Goal: Check status: Check status

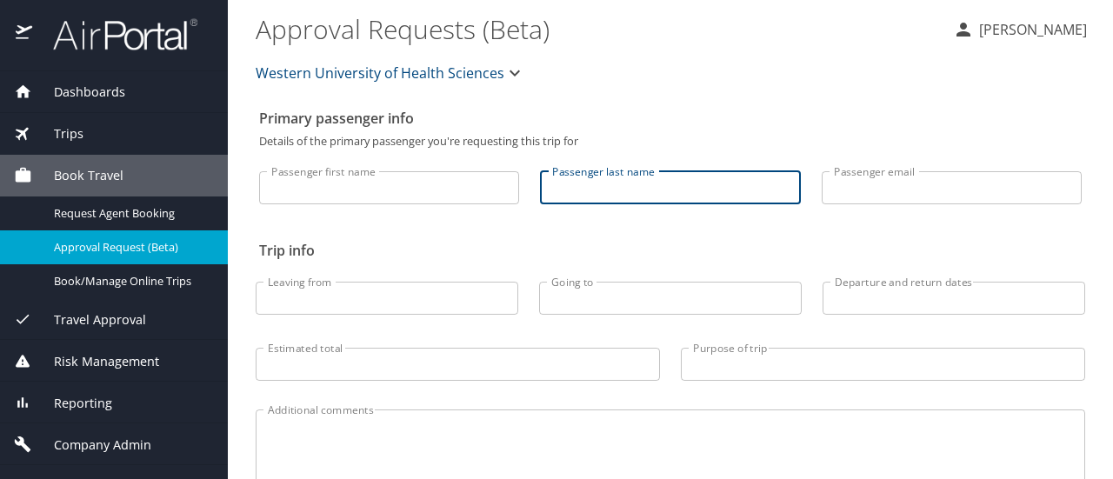
click at [623, 181] on input "Passenger last name" at bounding box center [670, 187] width 260 height 33
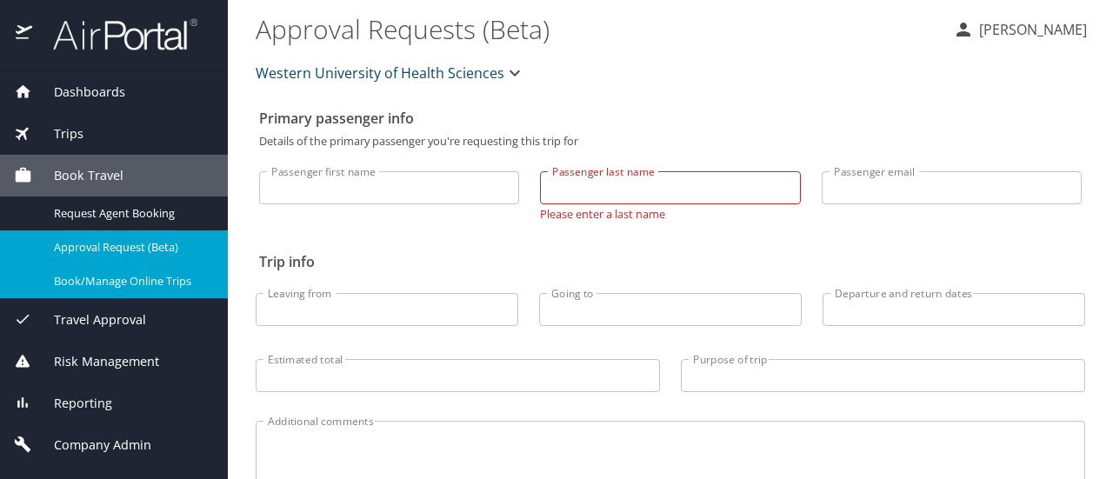
click at [106, 284] on span "Book/Manage Online Trips" at bounding box center [130, 281] width 153 height 17
click at [98, 132] on div "Trips" at bounding box center [114, 133] width 200 height 19
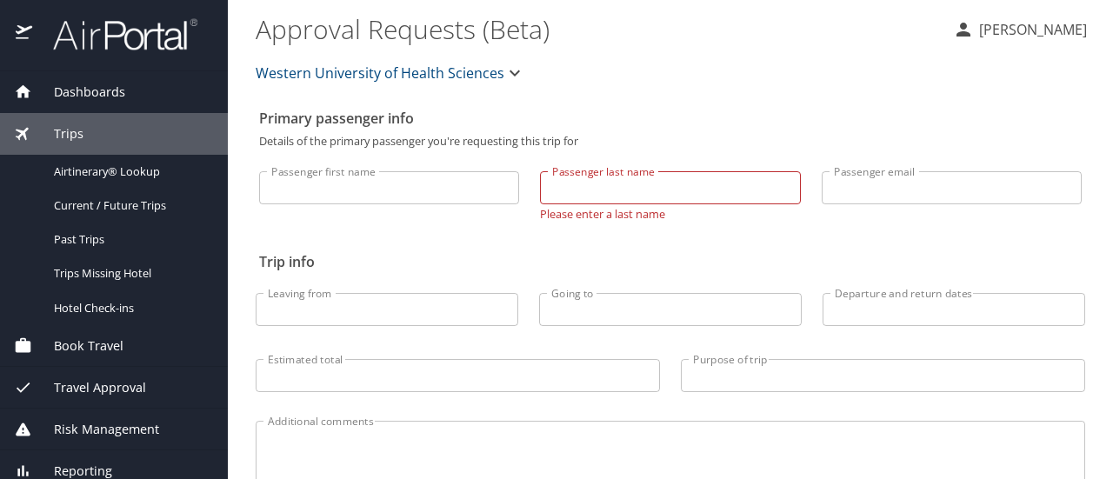
click at [101, 78] on div "Dashboards" at bounding box center [114, 92] width 228 height 42
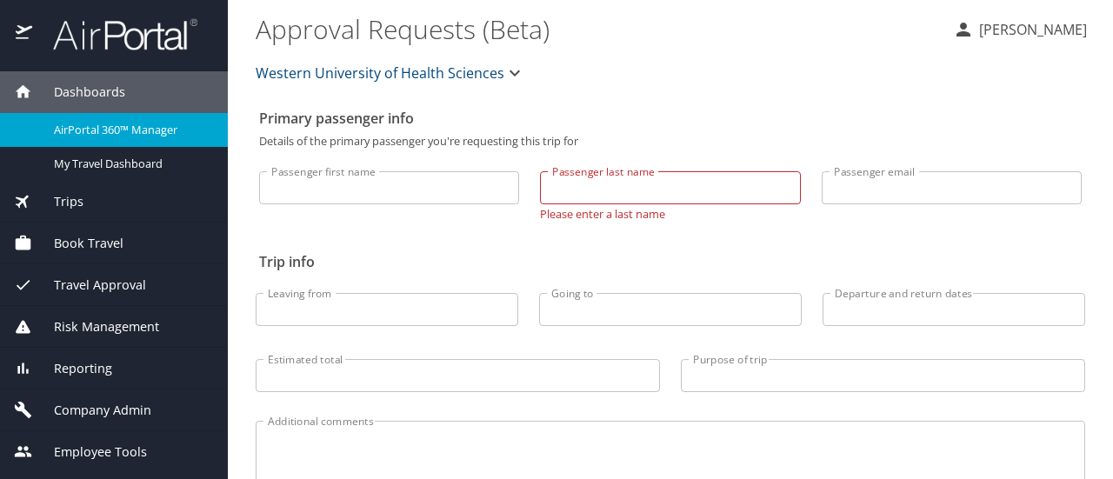
click at [101, 131] on span "AirPortal 360™ Manager" at bounding box center [130, 130] width 153 height 17
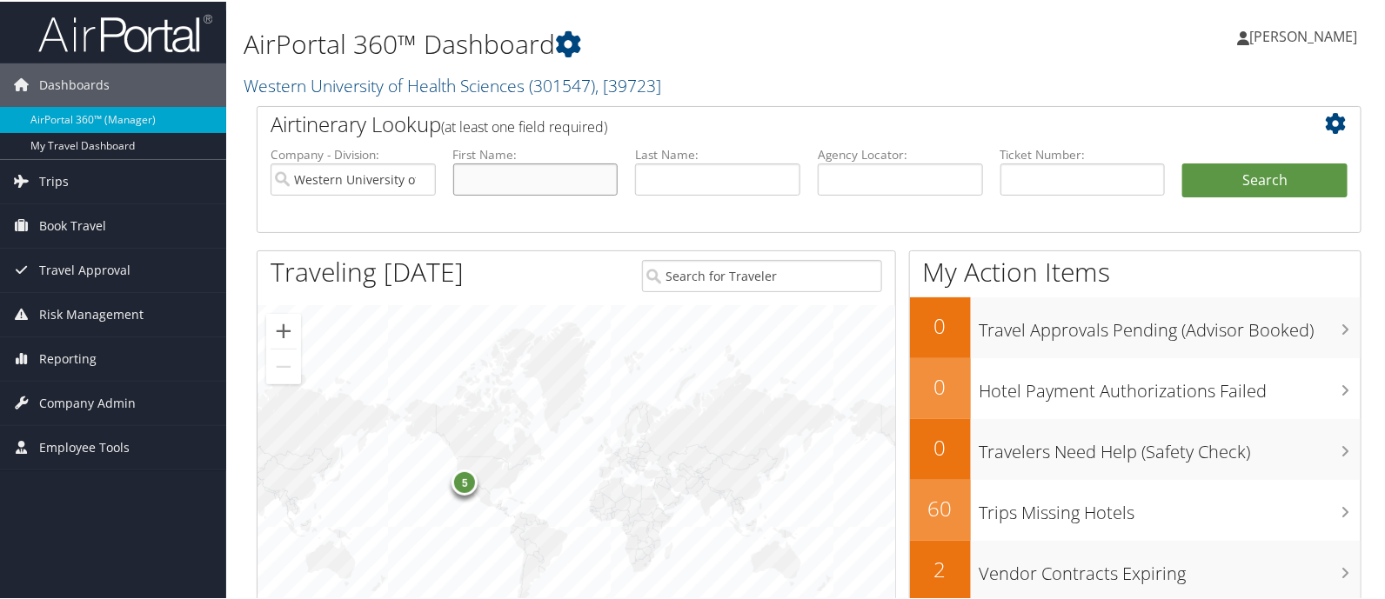
click at [566, 187] on input "text" at bounding box center [535, 178] width 165 height 32
click at [497, 172] on input "text" at bounding box center [535, 178] width 165 height 32
type input "[PERSON_NAME]"
type input "Madgana"
type input "D71Dr8"
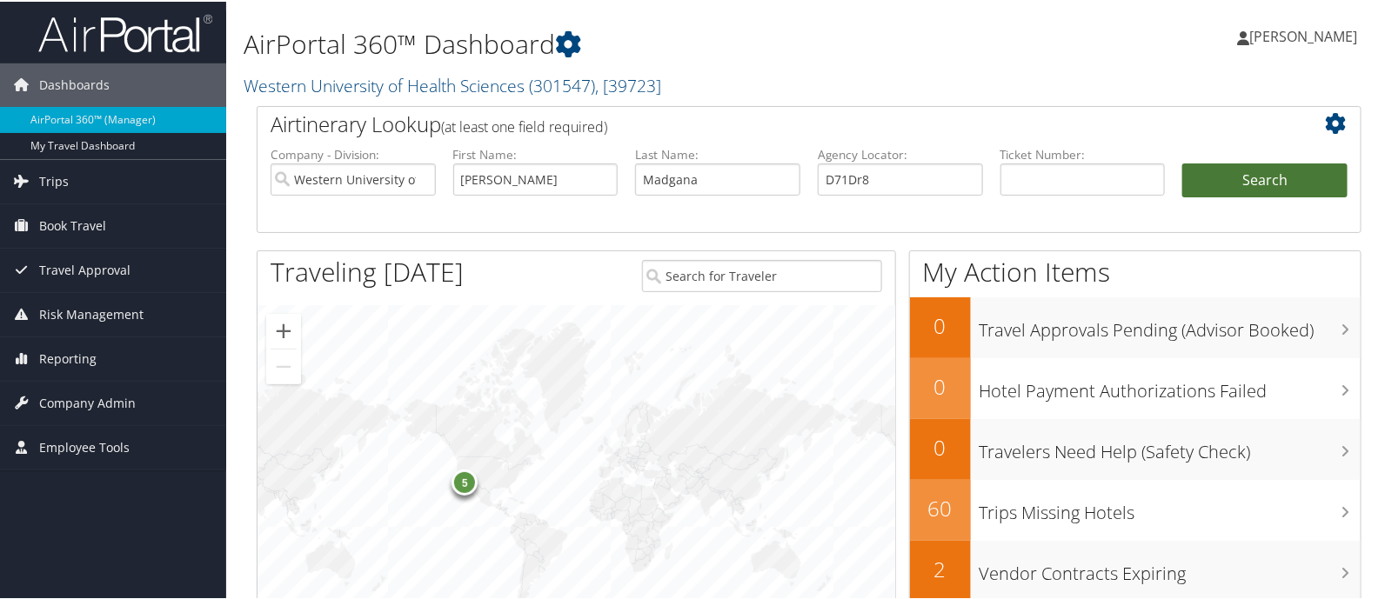
click at [1278, 180] on button "Search" at bounding box center [1264, 179] width 165 height 35
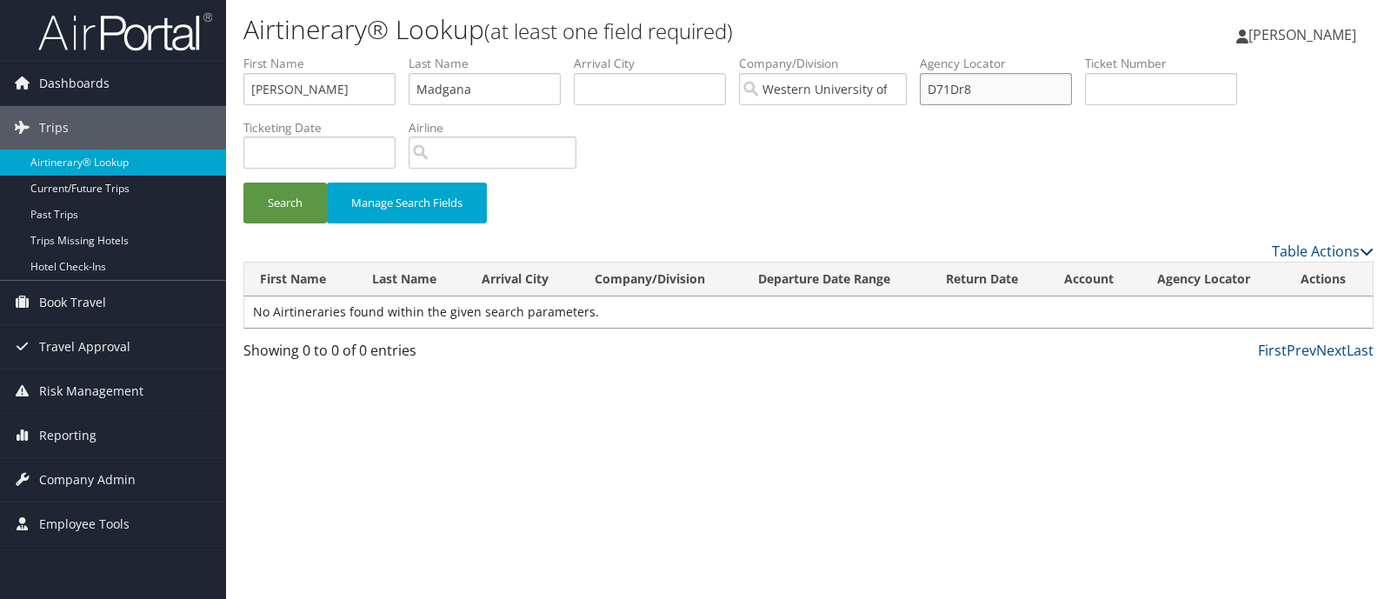
drag, startPoint x: 1013, startPoint y: 89, endPoint x: 855, endPoint y: 83, distance: 158.4
click at [855, 55] on ul "First Name [PERSON_NAME] Last Name Madgana Departure City Arrival City Company/…" at bounding box center [809, 55] width 1131 height 0
drag, startPoint x: 448, startPoint y: 93, endPoint x: 467, endPoint y: 128, distance: 39.7
click at [448, 100] on input "Madgana" at bounding box center [485, 89] width 152 height 32
type input "[PERSON_NAME]"
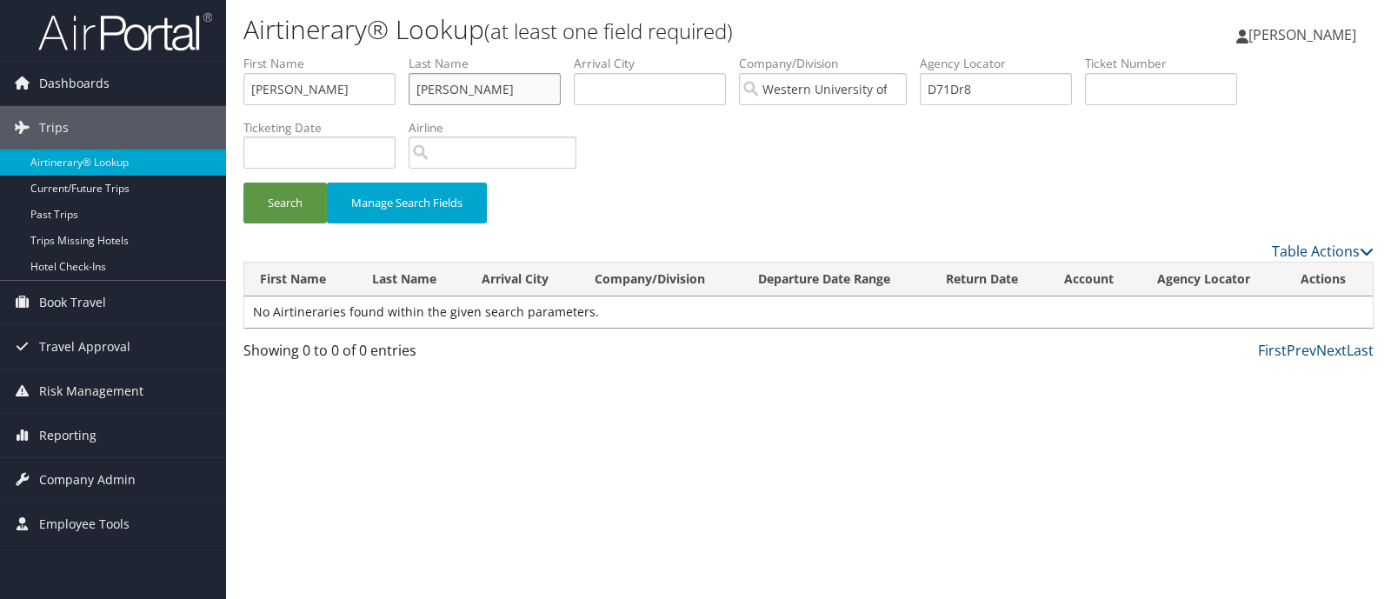
click at [244, 183] on button "Search" at bounding box center [285, 203] width 83 height 41
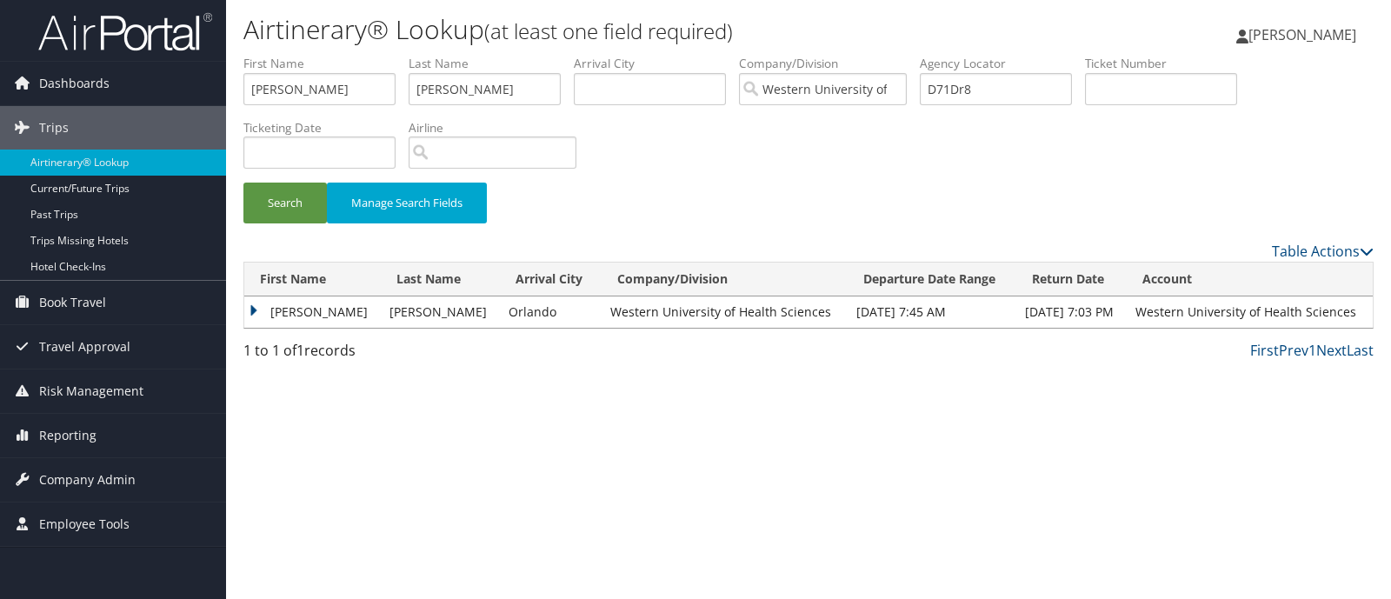
click at [260, 306] on td "[PERSON_NAME]" at bounding box center [312, 312] width 137 height 31
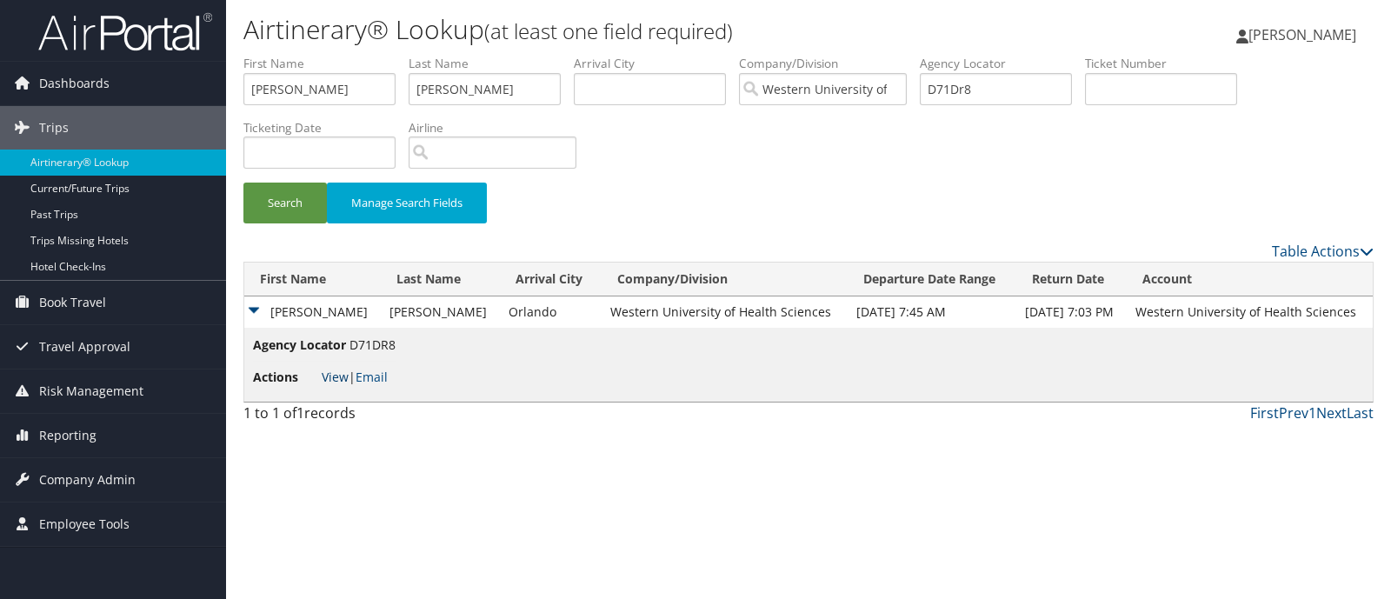
click at [326, 380] on link "View" at bounding box center [335, 377] width 27 height 17
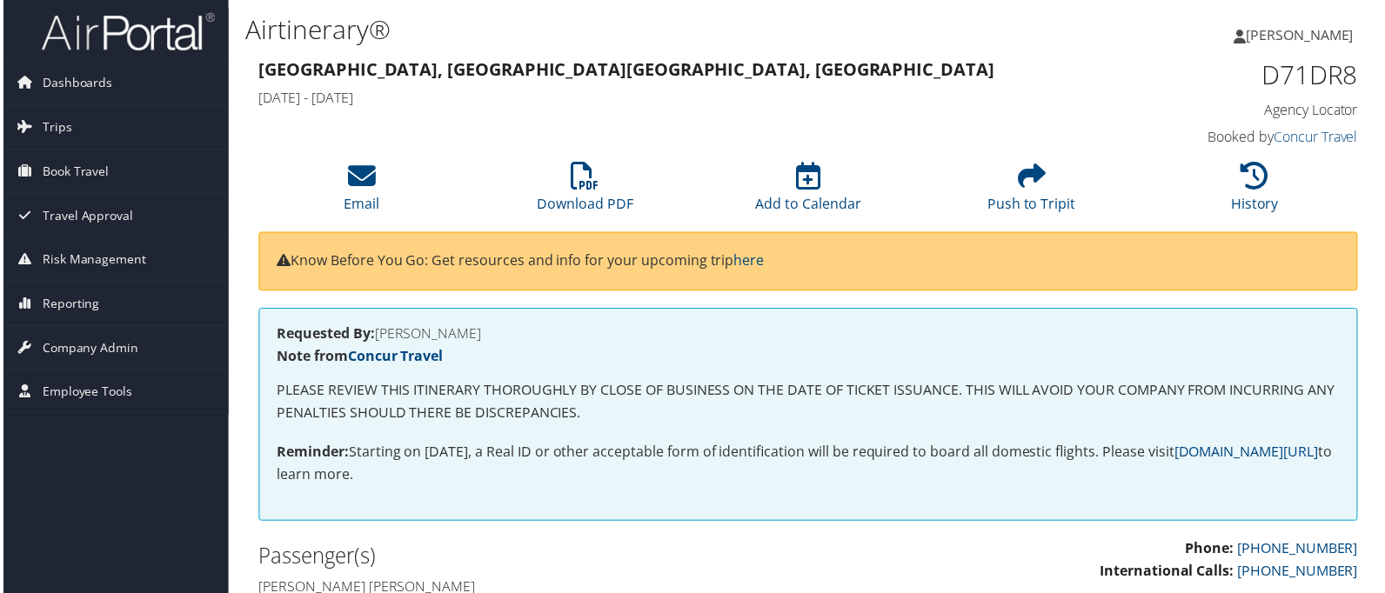
click at [1296, 71] on h1 "D71DR8" at bounding box center [1232, 75] width 257 height 37
click at [1323, 80] on h1 "D71DR8" at bounding box center [1232, 75] width 257 height 37
click at [1323, 83] on h1 "D71DR8" at bounding box center [1232, 75] width 257 height 37
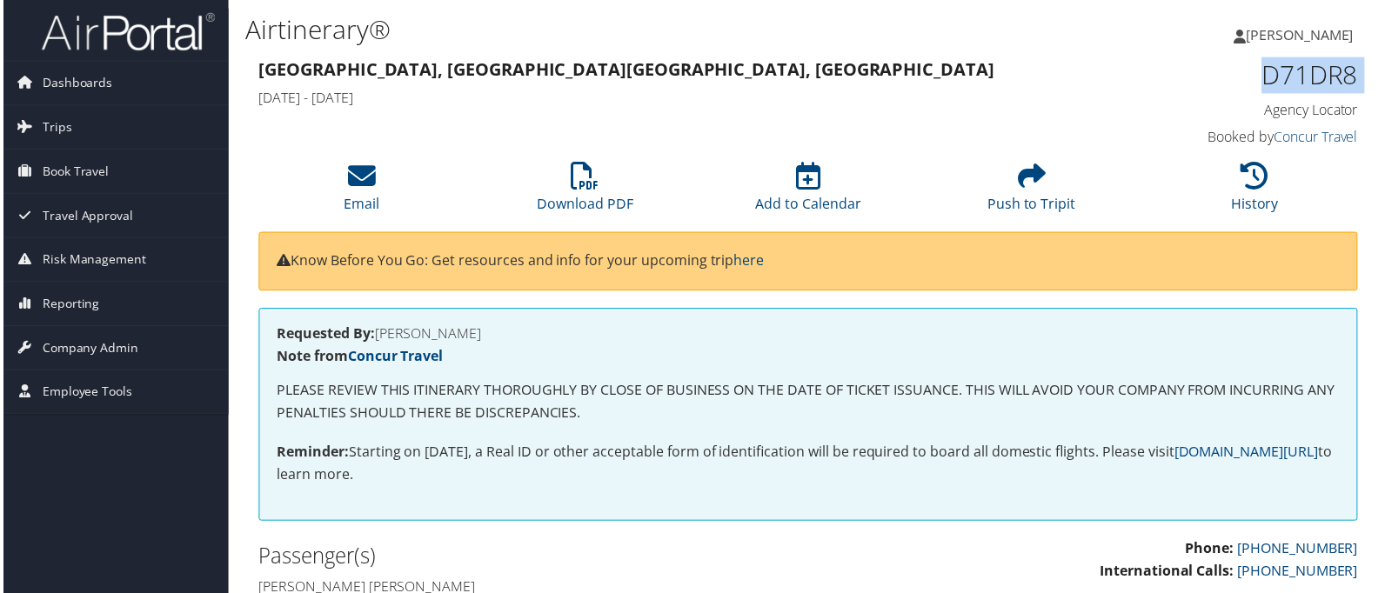
click at [1323, 84] on h1 "D71DR8" at bounding box center [1232, 75] width 257 height 37
click at [383, 197] on li "Email" at bounding box center [360, 189] width 224 height 70
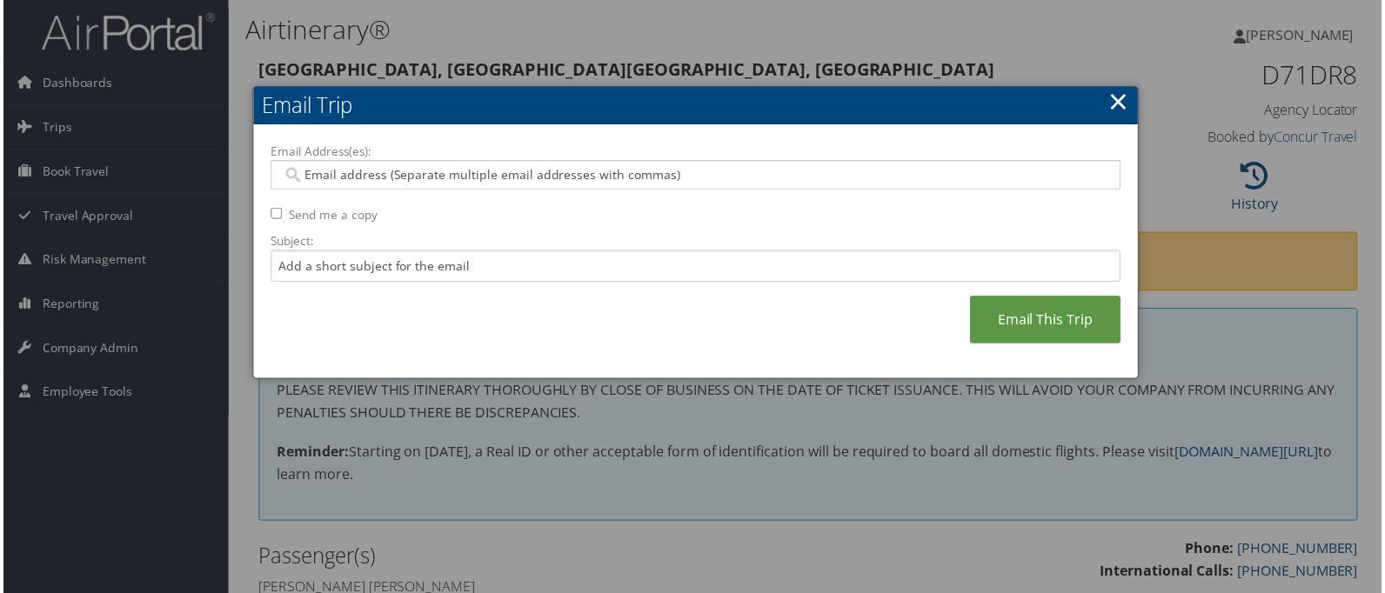
click at [400, 171] on input "Email Address(es):" at bounding box center [695, 175] width 831 height 17
type input "p"
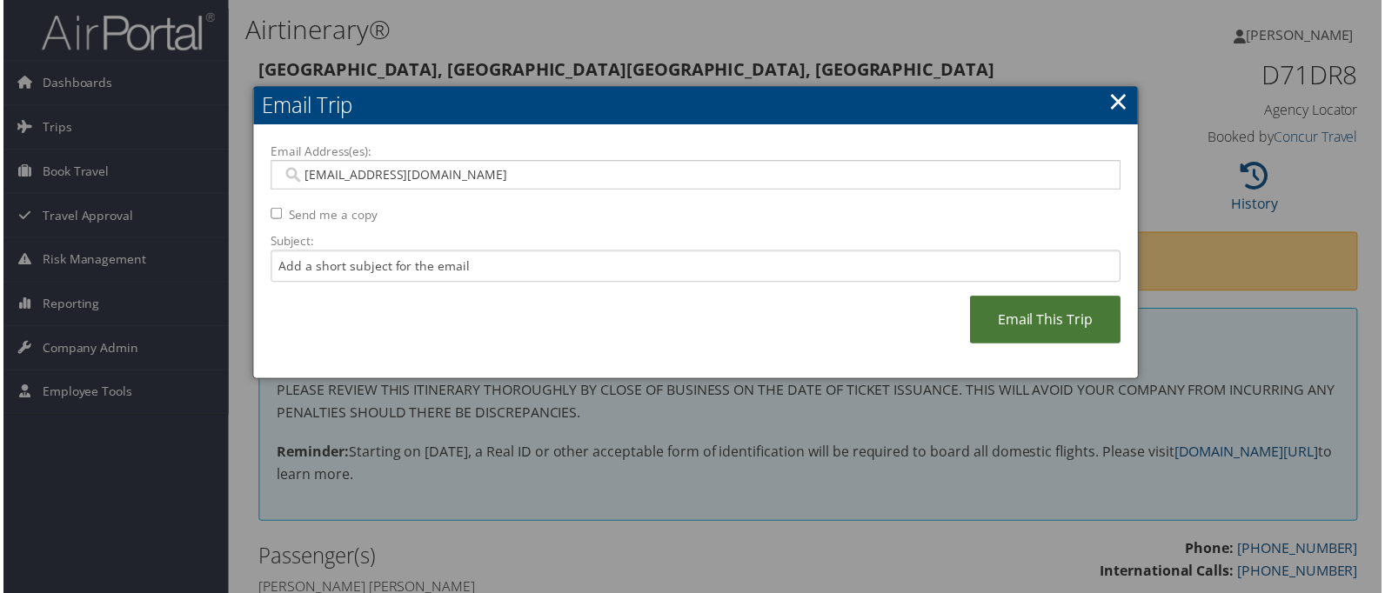
type input "shastings@westernu.edu"
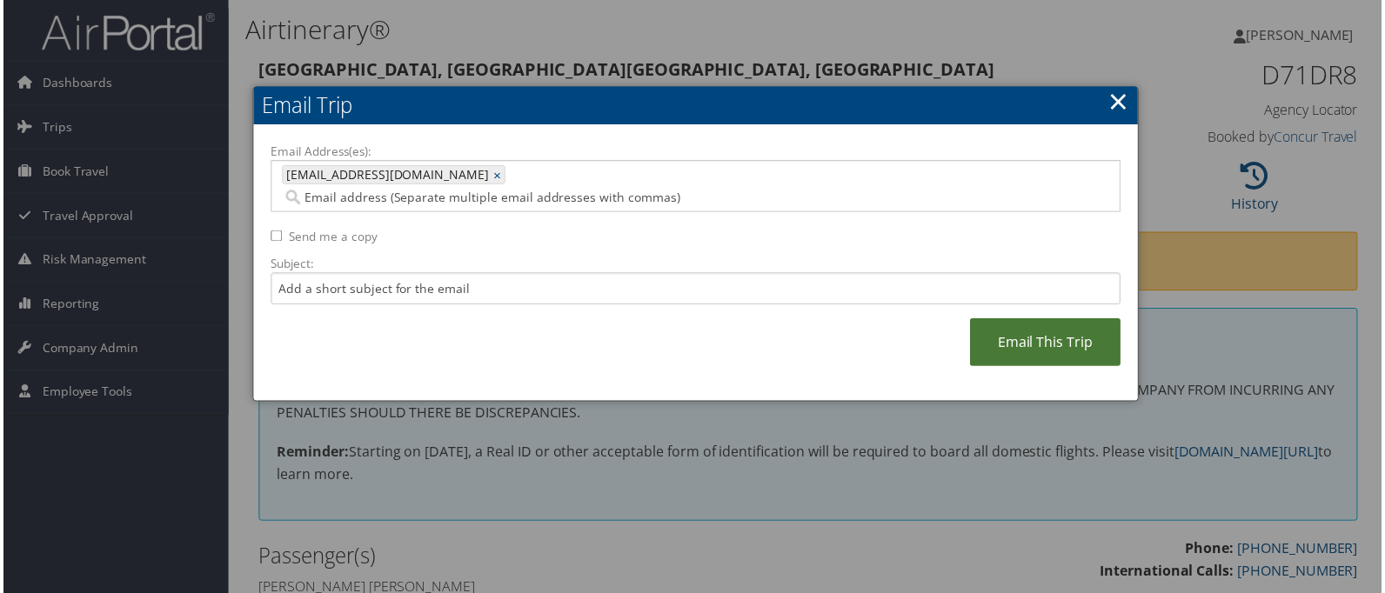
click at [1005, 329] on link "Email This Trip" at bounding box center [1046, 344] width 151 height 48
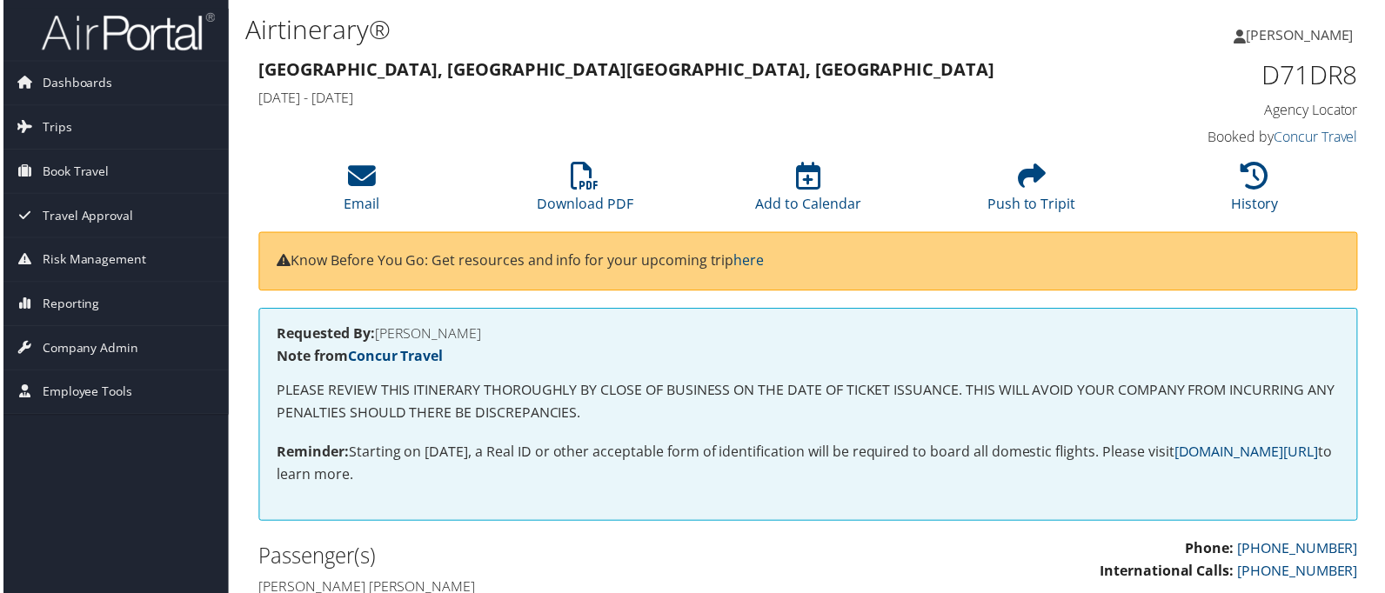
click at [734, 129] on div "Los Angeles, CA Orlando, FL Wed 15 Oct 2025 - Mon 20 Oct 2025 D71DR8 Agency Loc…" at bounding box center [809, 104] width 1131 height 99
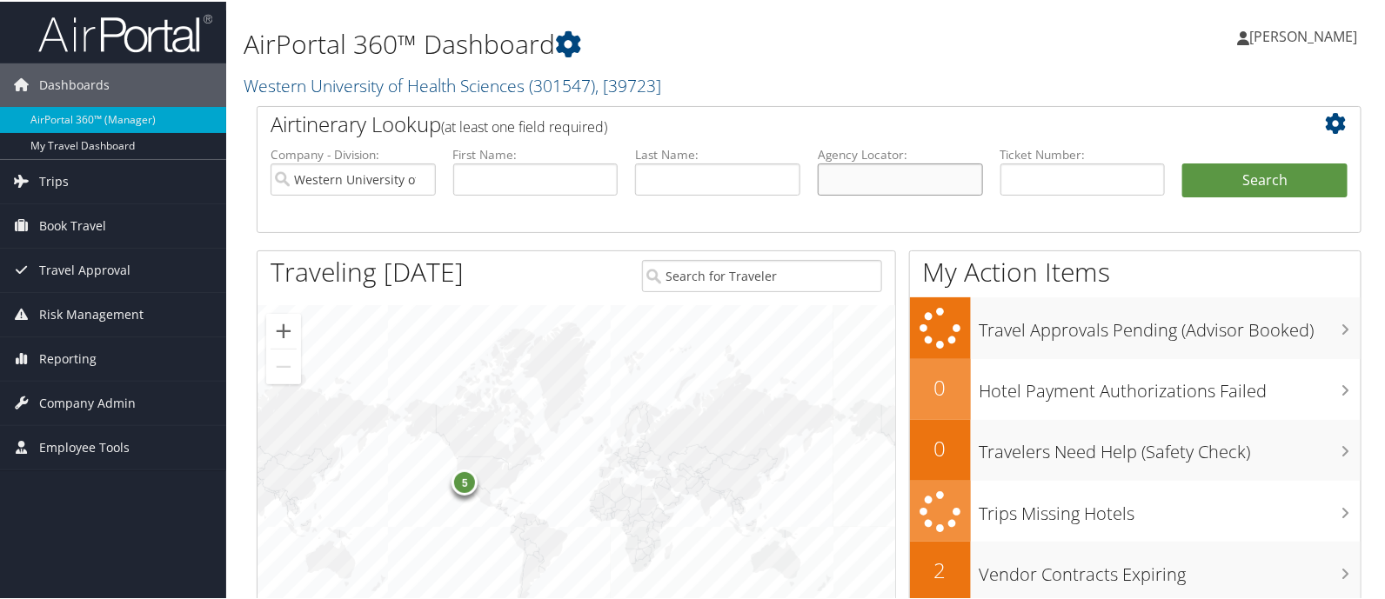
click at [897, 189] on input "text" at bounding box center [899, 178] width 165 height 32
paste input "D5N5BT"
type input "D5N5BT"
click at [1182, 162] on button "Search" at bounding box center [1264, 179] width 165 height 35
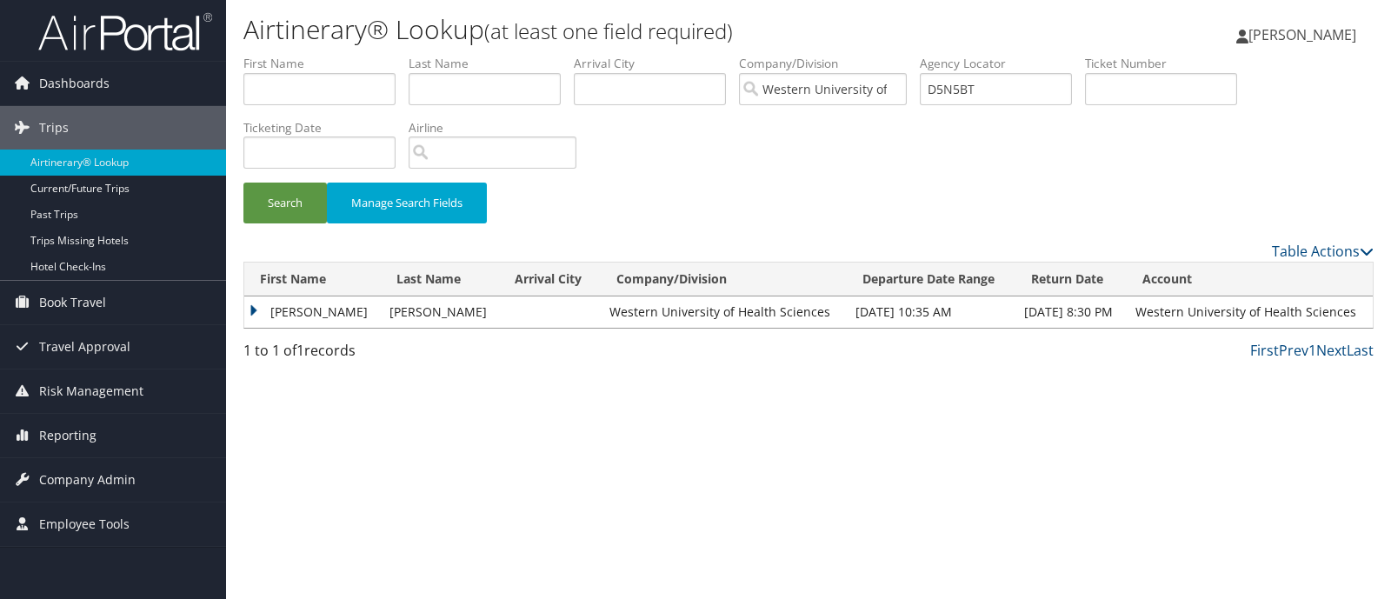
click at [261, 314] on td "GREGORY JASON" at bounding box center [312, 312] width 137 height 31
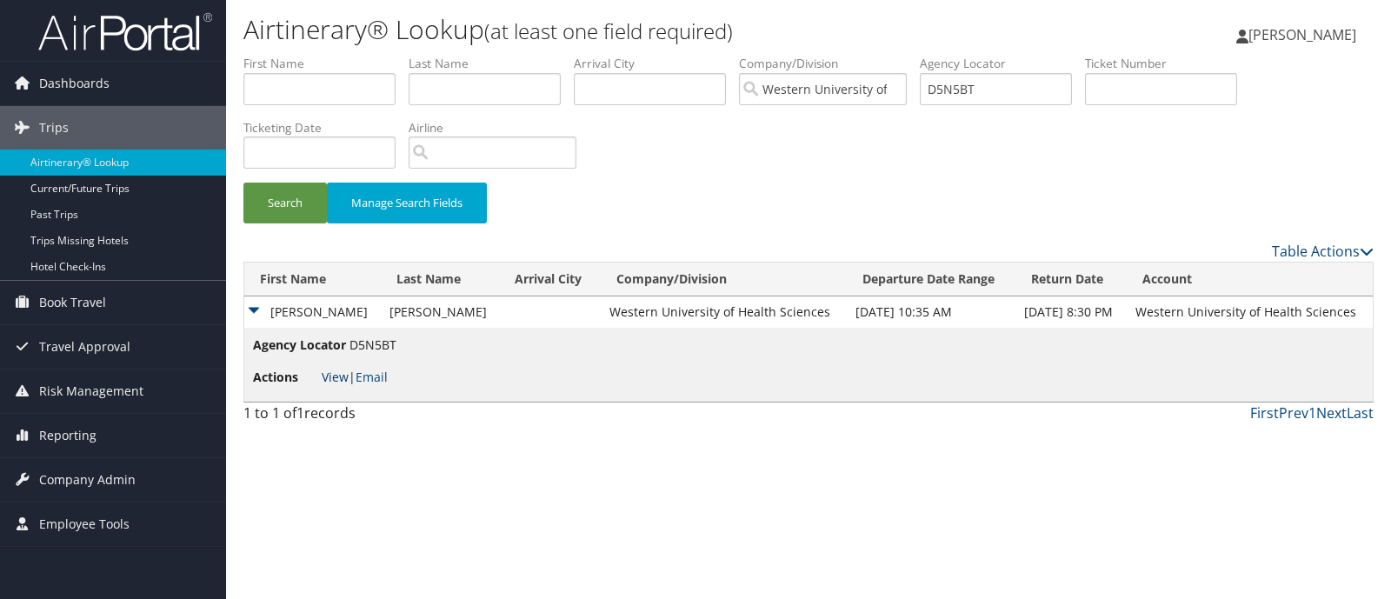
click at [340, 377] on link "View" at bounding box center [335, 377] width 27 height 17
click at [344, 374] on link "View" at bounding box center [335, 377] width 27 height 17
click at [331, 376] on link "View" at bounding box center [335, 377] width 27 height 17
click at [701, 178] on div "Search Manage Search Fields" at bounding box center [808, 148] width 1157 height 186
click at [702, 190] on div "Search Manage Search Fields" at bounding box center [808, 212] width 1157 height 58
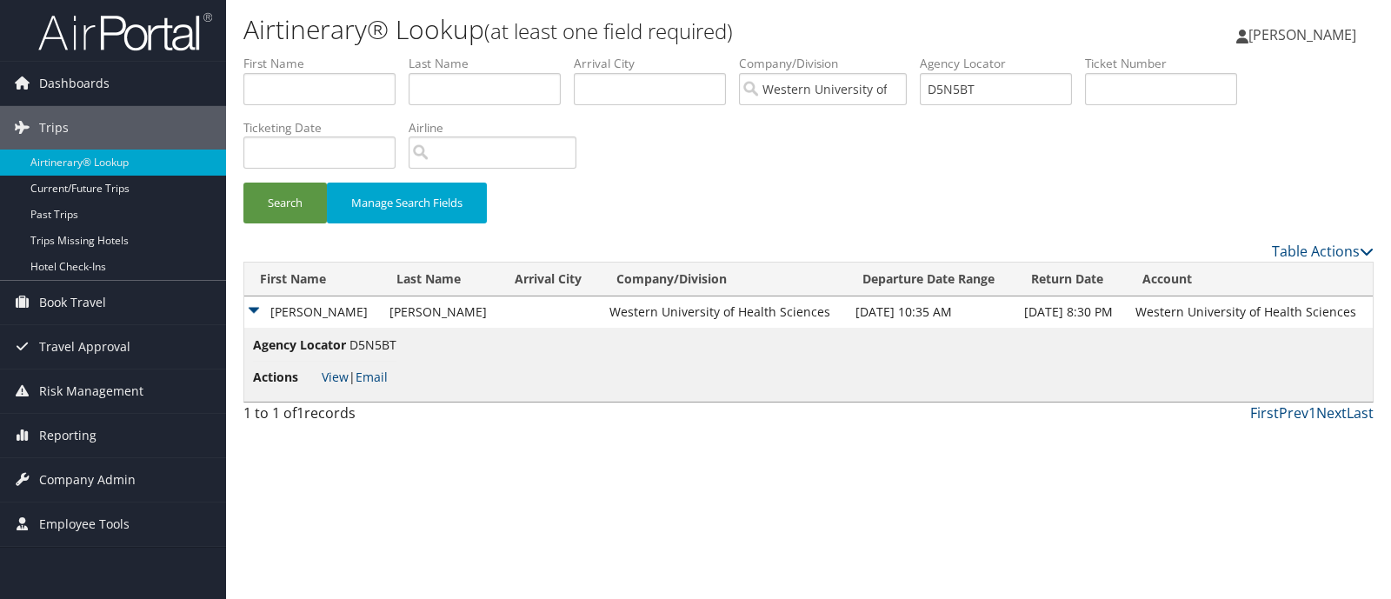
click at [842, 217] on div "Search Manage Search Fields" at bounding box center [808, 212] width 1157 height 58
drag, startPoint x: 1001, startPoint y: 94, endPoint x: 857, endPoint y: 105, distance: 143.9
click at [857, 55] on ul "First Name Last Name Departure City Arrival City Company/Division Western Unive…" at bounding box center [809, 55] width 1131 height 0
type input "d5p1qg"
click at [244, 183] on button "Search" at bounding box center [285, 203] width 83 height 41
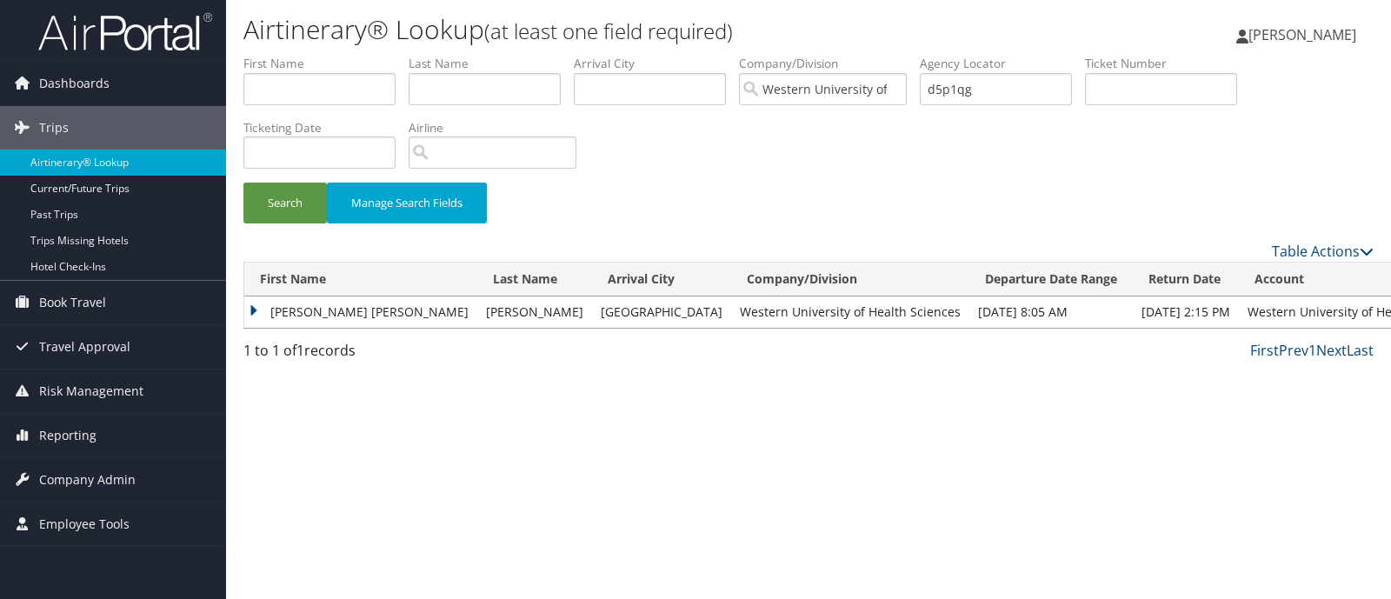
click at [254, 310] on td "MARLEEN NICOLE" at bounding box center [360, 312] width 233 height 31
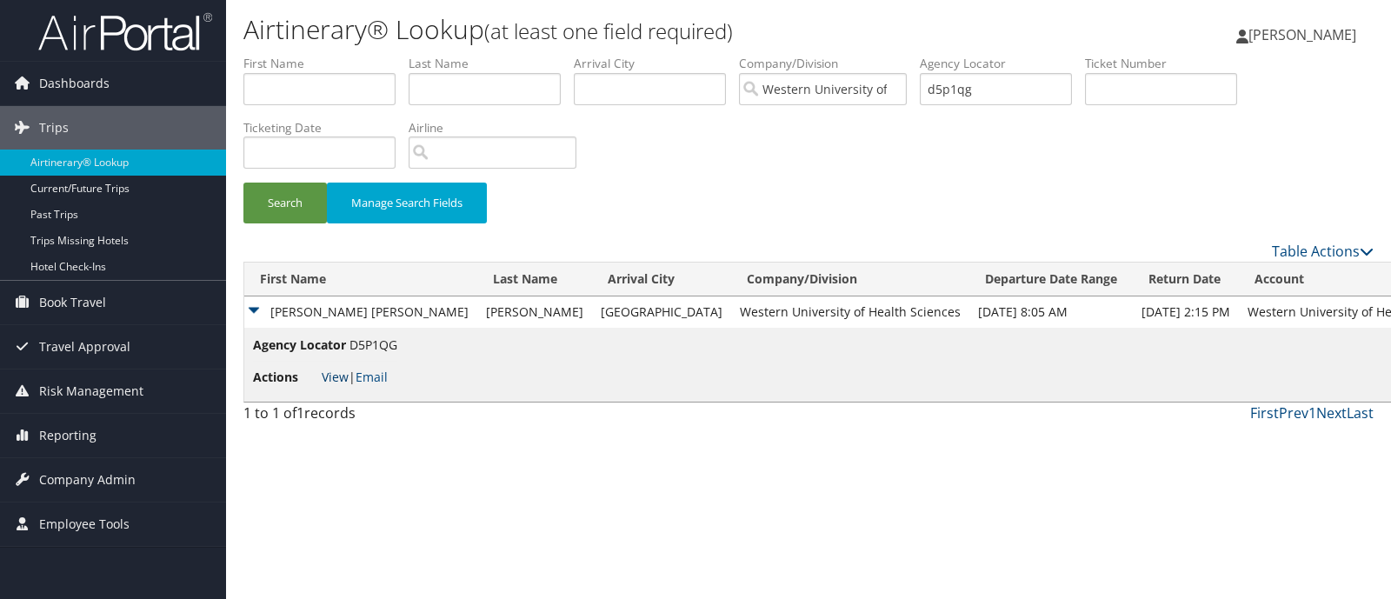
click at [335, 376] on link "View" at bounding box center [335, 377] width 27 height 17
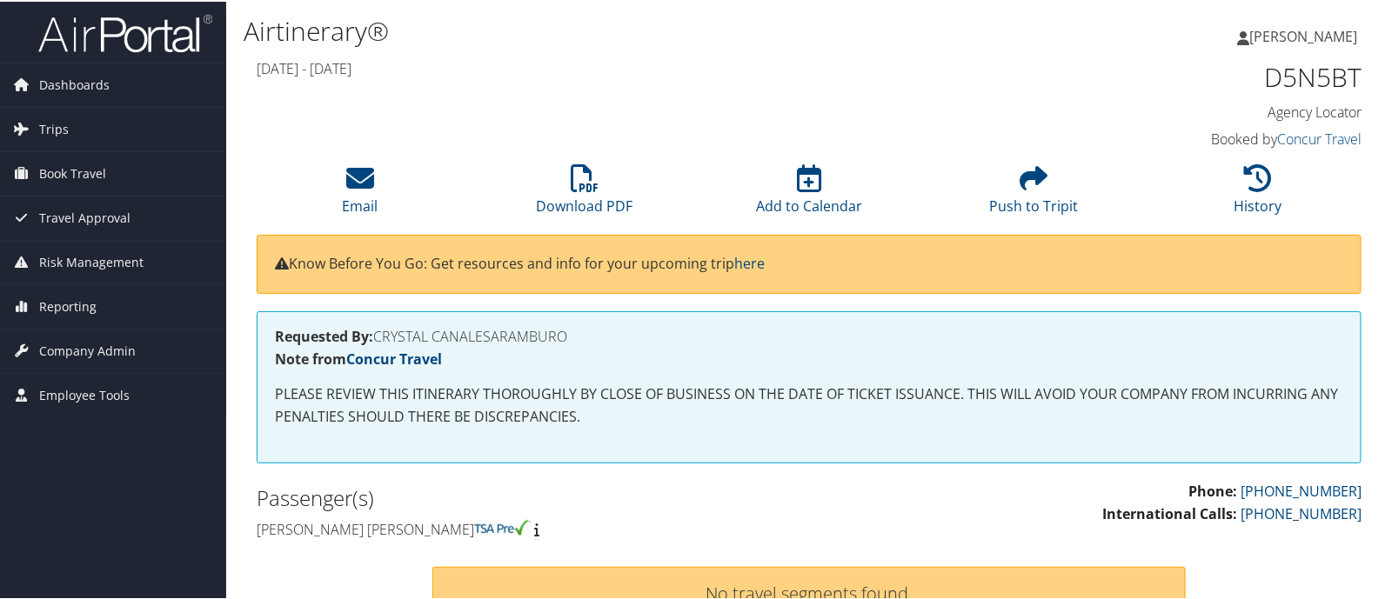
click at [1284, 78] on h1 "D5N5BT" at bounding box center [1232, 75] width 257 height 37
click at [1284, 80] on h1 "D5N5BT" at bounding box center [1232, 75] width 257 height 37
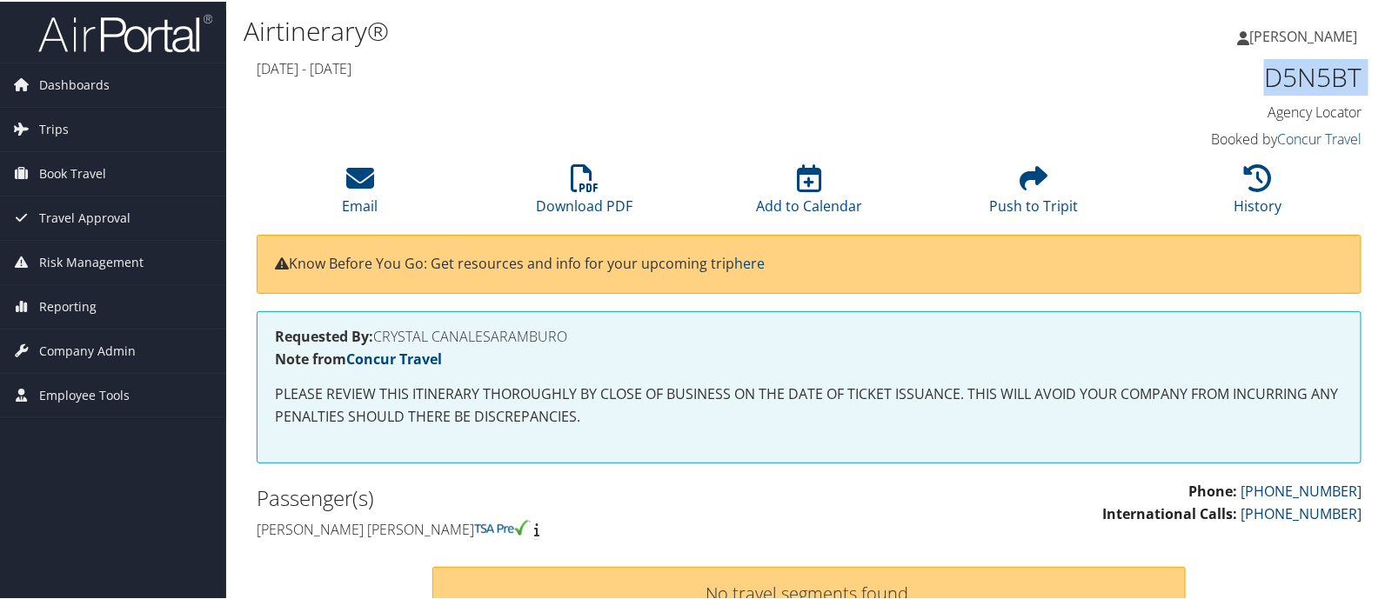
click at [1284, 80] on h1 "D5N5BT" at bounding box center [1232, 75] width 257 height 37
drag, startPoint x: 570, startPoint y: 337, endPoint x: 538, endPoint y: 348, distance: 33.3
click at [534, 348] on div "Requested By: CRYSTAL CANALESARAMBURO Note from Concur Travel PLEASE REVIEW THI…" at bounding box center [809, 386] width 1104 height 152
click at [587, 334] on h4 "Requested By: CRYSTAL CANALESARAMBURO" at bounding box center [809, 335] width 1068 height 14
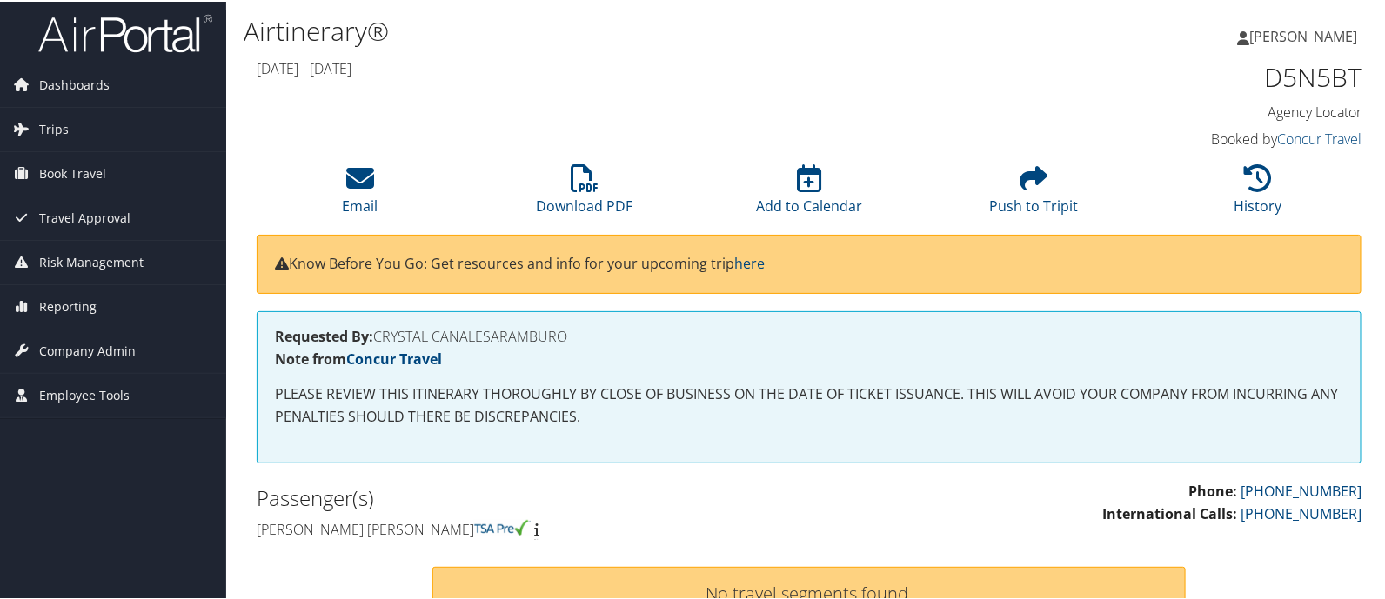
click at [1291, 69] on h1 "D5N5BT" at bounding box center [1232, 75] width 257 height 37
click at [1291, 70] on h1 "D5N5BT" at bounding box center [1232, 75] width 257 height 37
click at [1291, 74] on h1 "D5N5BT" at bounding box center [1232, 75] width 257 height 37
click at [1291, 76] on h1 "D5N5BT" at bounding box center [1232, 75] width 257 height 37
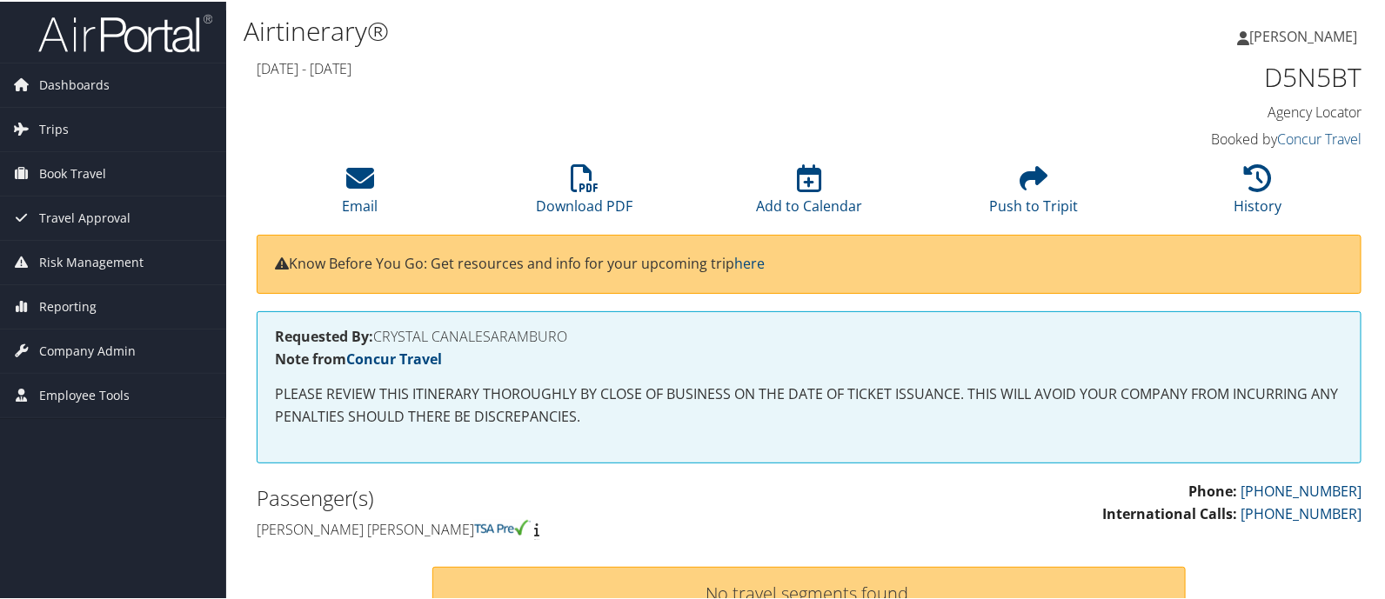
click at [490, 333] on h4 "Requested By: CRYSTAL CANALESARAMBURO" at bounding box center [809, 335] width 1068 height 14
click at [400, 348] on div "Requested By: CRYSTAL CANALESARAMBURO Note from Concur Travel PLEASE REVIEW THI…" at bounding box center [809, 386] width 1104 height 152
click at [400, 354] on link "Concur Travel" at bounding box center [394, 357] width 96 height 19
click at [837, 38] on h1 "Airtinerary®" at bounding box center [621, 29] width 754 height 37
click at [1322, 71] on h1 "D5N5BT" at bounding box center [1232, 75] width 257 height 37
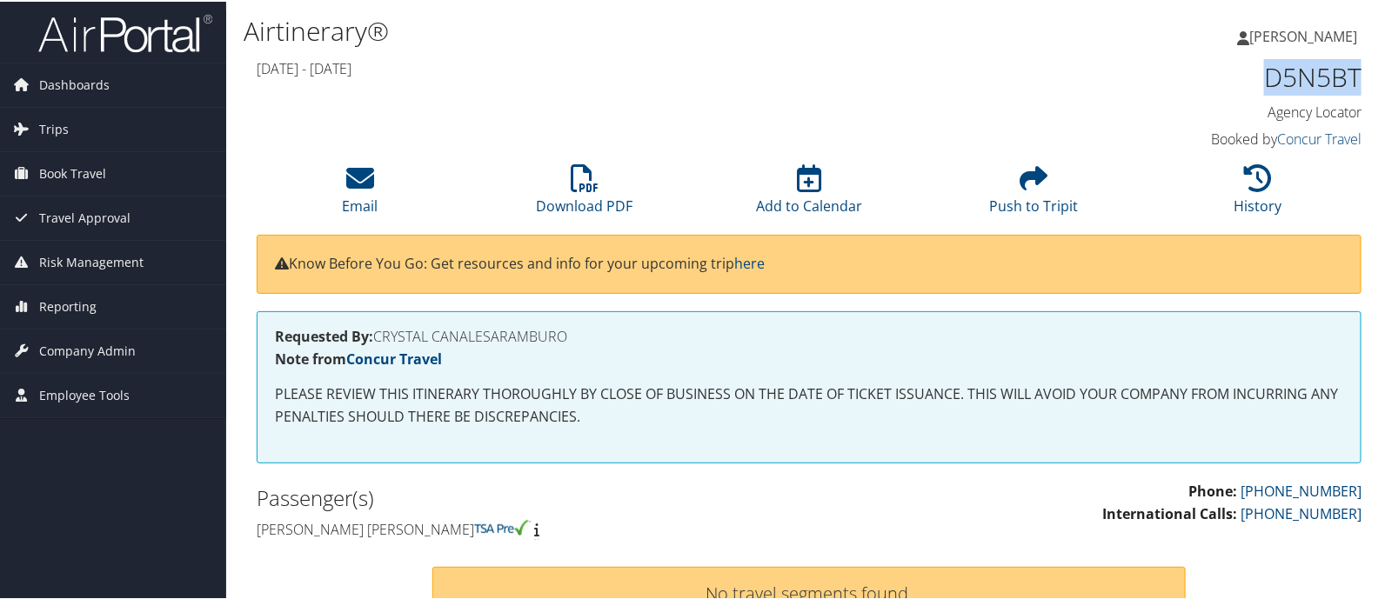
click at [1322, 71] on h1 "D5N5BT" at bounding box center [1232, 75] width 257 height 37
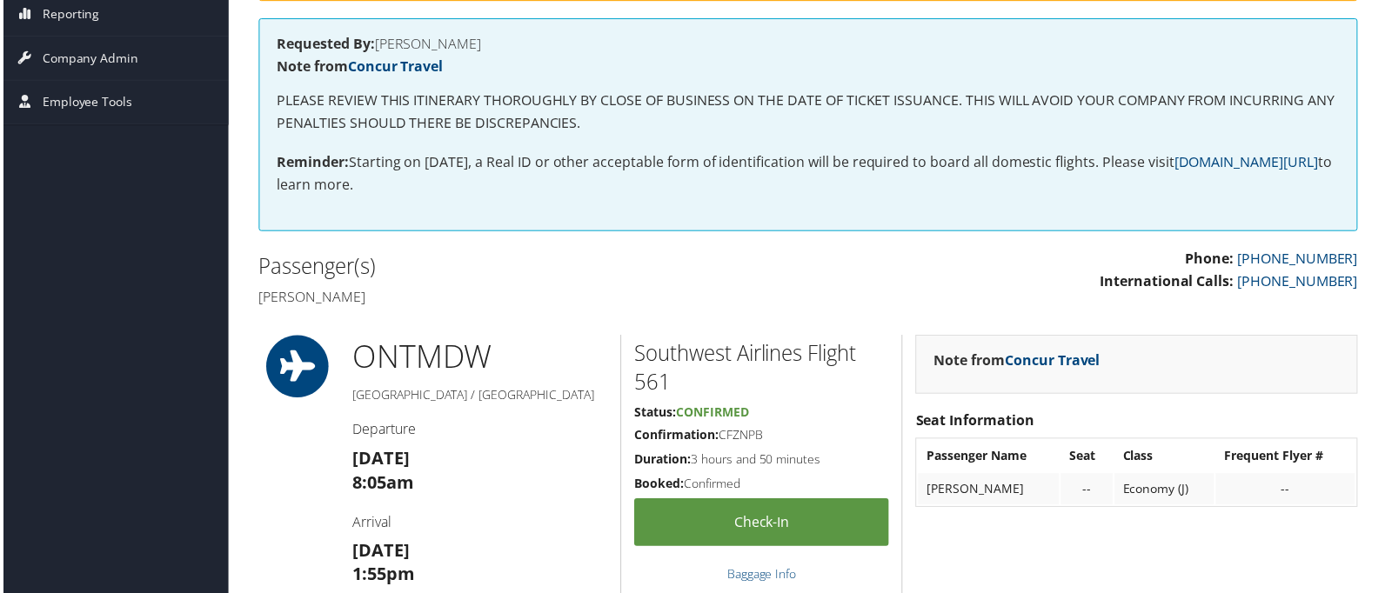
scroll to position [290, 0]
